Goal: Task Accomplishment & Management: Use online tool/utility

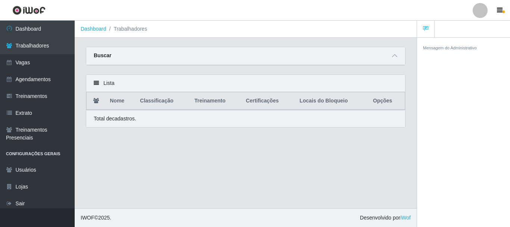
click at [53, 23] on link "Dashboard" at bounding box center [37, 29] width 75 height 17
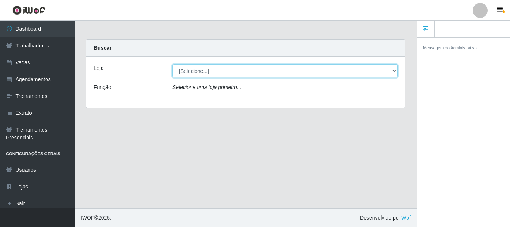
click at [231, 68] on select "[Selecione...] [GEOGRAPHIC_DATA]" at bounding box center [285, 70] width 225 height 13
select select "279"
click at [173, 64] on select "[Selecione...] [GEOGRAPHIC_DATA]" at bounding box center [285, 70] width 225 height 13
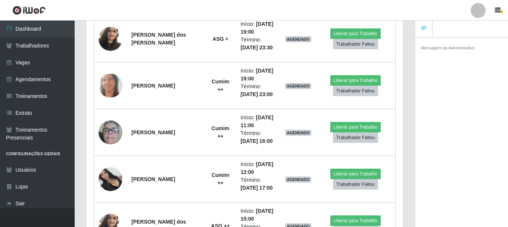
scroll to position [299, 0]
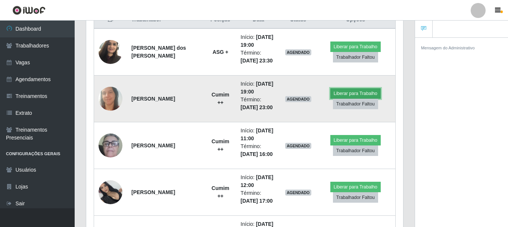
click at [340, 92] on button "Liberar para Trabalho" at bounding box center [356, 93] width 50 height 10
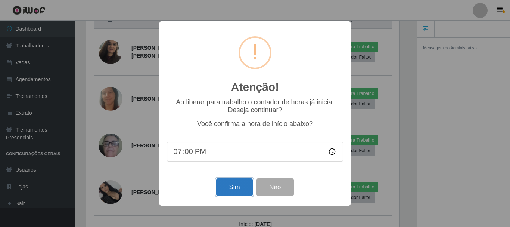
click at [234, 181] on button "Sim" at bounding box center [234, 187] width 36 height 18
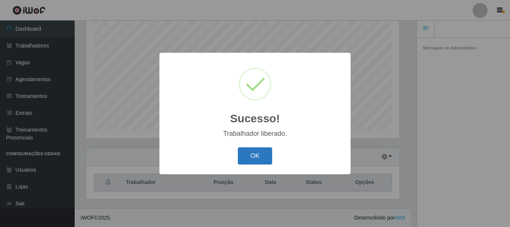
click at [258, 159] on button "OK" at bounding box center [255, 156] width 35 height 18
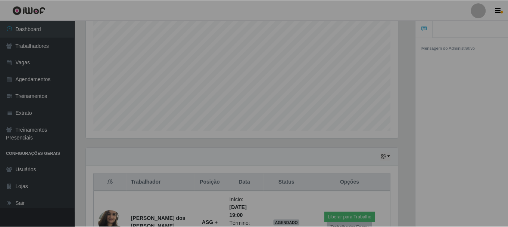
scroll to position [155, 317]
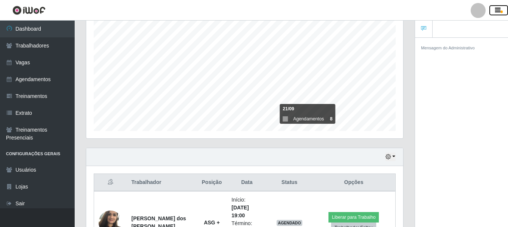
click at [496, 9] on icon "button" at bounding box center [498, 10] width 6 height 7
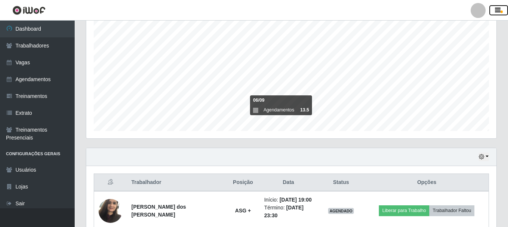
scroll to position [214, 0]
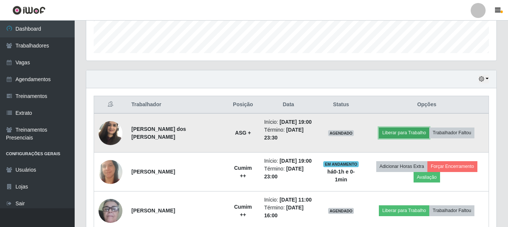
click at [391, 133] on button "Liberar para Trabalho" at bounding box center [404, 132] width 50 height 10
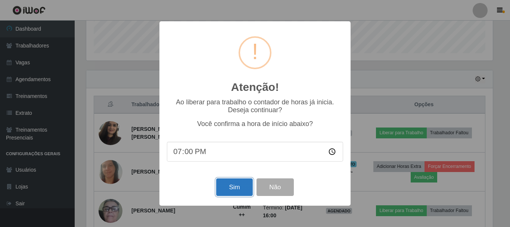
click at [242, 192] on button "Sim" at bounding box center [234, 187] width 36 height 18
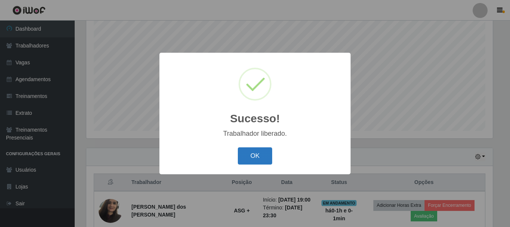
click at [266, 161] on button "OK" at bounding box center [255, 156] width 35 height 18
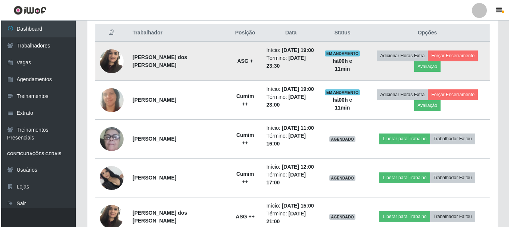
scroll to position [214, 0]
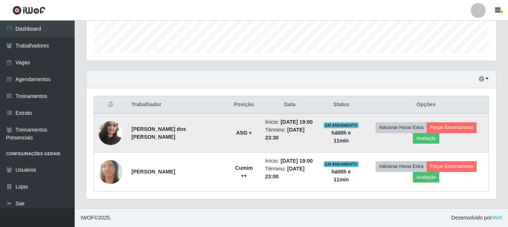
click at [120, 134] on img at bounding box center [111, 133] width 24 height 32
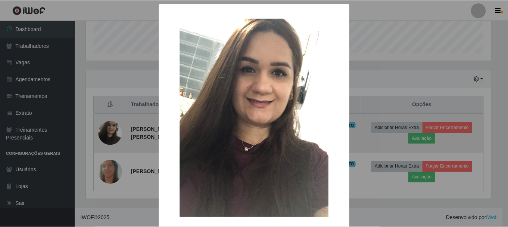
scroll to position [155, 407]
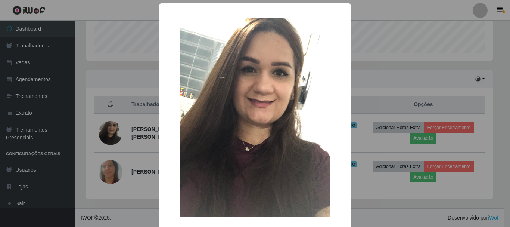
click at [127, 74] on div "× OK Cancel" at bounding box center [255, 113] width 510 height 227
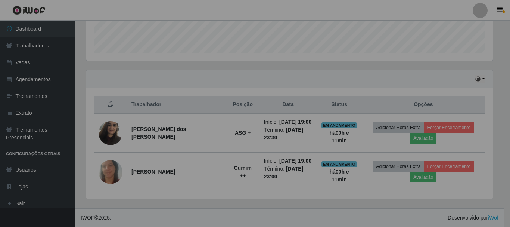
scroll to position [155, 411]
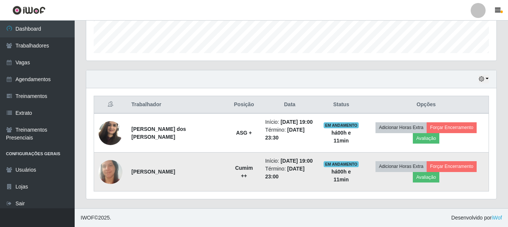
click at [104, 163] on img at bounding box center [111, 171] width 24 height 49
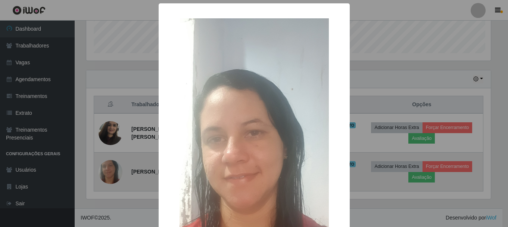
scroll to position [155, 407]
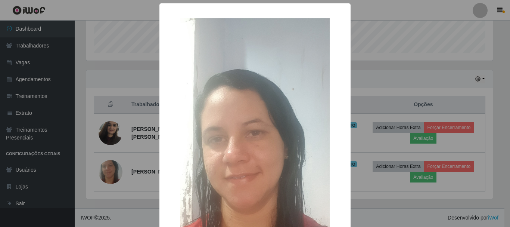
click at [136, 82] on div "× OK Cancel" at bounding box center [255, 113] width 510 height 227
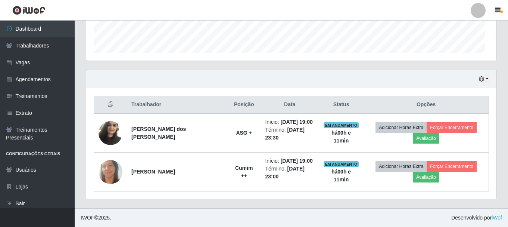
scroll to position [155, 411]
